Goal: Task Accomplishment & Management: Complete application form

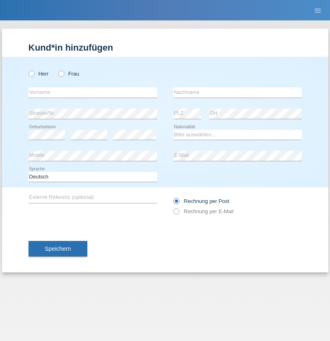
radio input "true"
click at [93, 92] on input "text" at bounding box center [93, 92] width 129 height 10
type input "Juraj"
click at [238, 92] on input "text" at bounding box center [237, 92] width 129 height 10
type input "Muransky"
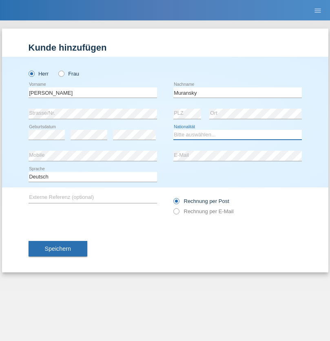
select select "SK"
select select "C"
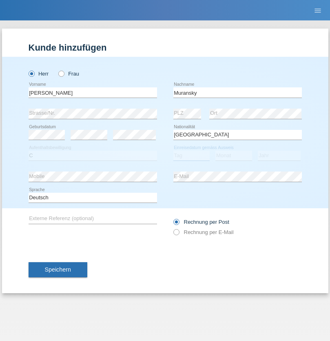
select select "29"
select select "10"
select select "2021"
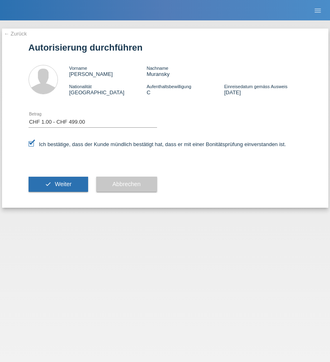
select select "1"
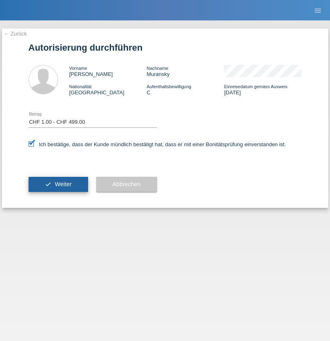
click at [58, 184] on span "Weiter" at bounding box center [63, 184] width 17 height 7
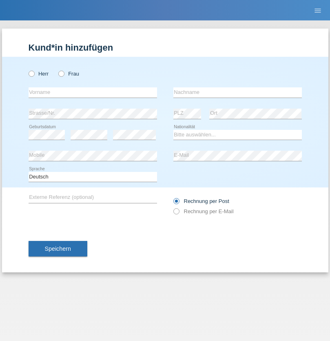
radio input "true"
click at [93, 92] on input "text" at bounding box center [93, 92] width 129 height 10
type input "Chribki"
click at [238, 92] on input "text" at bounding box center [237, 92] width 129 height 10
type input "Abdelkarim"
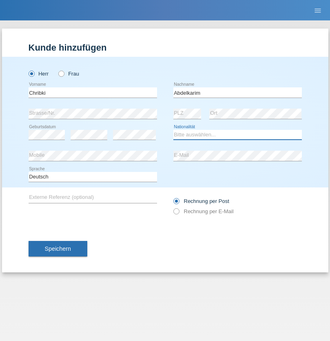
select select "MA"
select select "C"
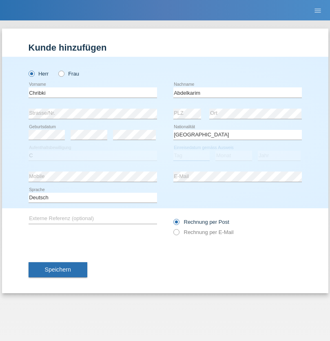
select select "28"
select select "10"
select select "2007"
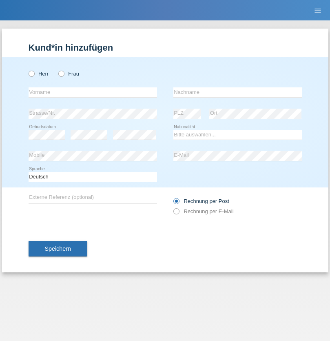
radio input "true"
click at [93, 92] on input "text" at bounding box center [93, 92] width 129 height 10
type input "Markus"
click at [238, 92] on input "text" at bounding box center [237, 92] width 129 height 10
type input "Gafner"
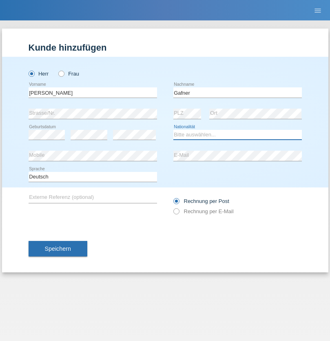
select select "CH"
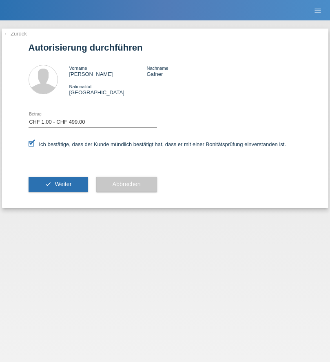
select select "1"
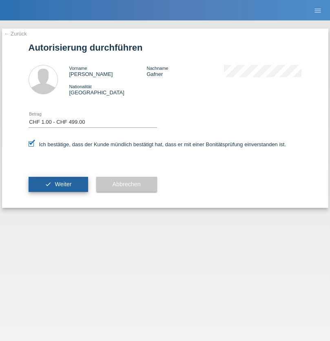
click at [58, 184] on span "Weiter" at bounding box center [63, 184] width 17 height 7
